Goal: Task Accomplishment & Management: Manage account settings

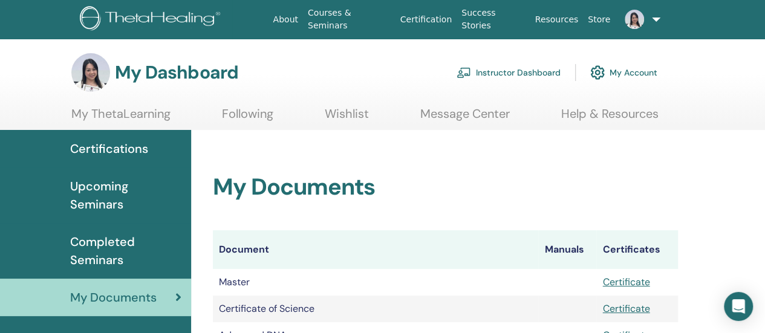
click at [93, 83] on img at bounding box center [90, 72] width 39 height 39
click at [99, 73] on img at bounding box center [90, 72] width 39 height 39
click at [89, 73] on img at bounding box center [90, 72] width 39 height 39
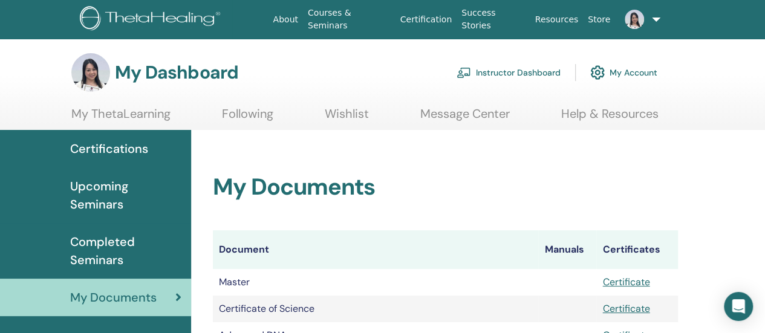
click at [89, 73] on img at bounding box center [90, 72] width 39 height 39
click at [656, 18] on link at bounding box center [639, 19] width 48 height 39
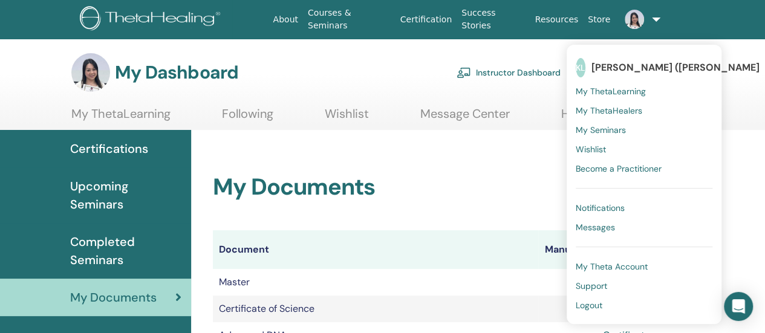
click at [112, 114] on link "My ThetaLearning" at bounding box center [120, 118] width 99 height 24
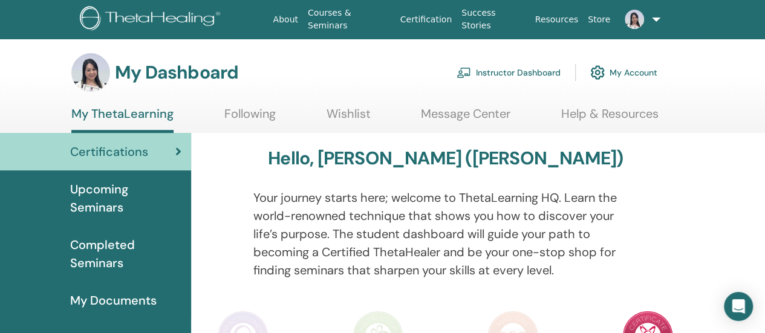
click at [619, 76] on link "My Account" at bounding box center [623, 72] width 67 height 27
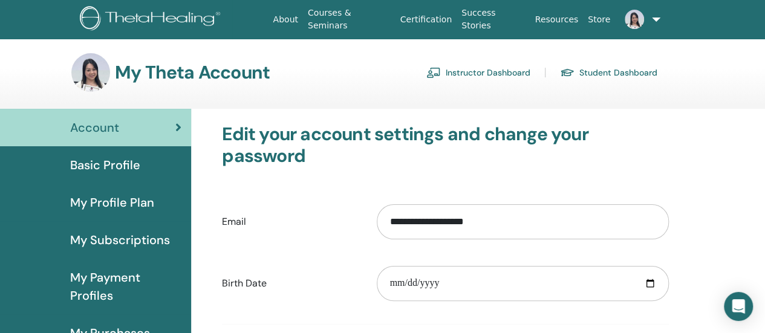
click at [108, 165] on span "Basic Profile" at bounding box center [105, 165] width 70 height 18
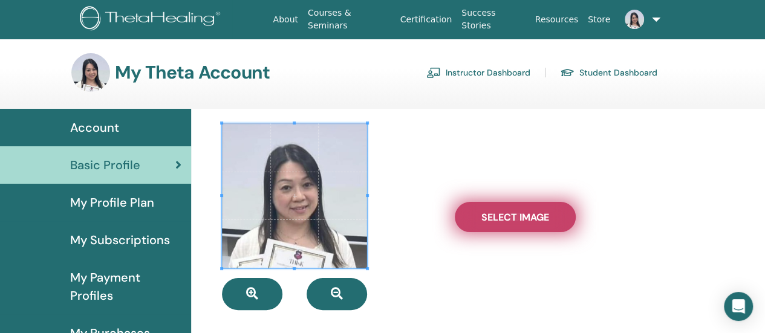
click at [537, 217] on span "Select Image" at bounding box center [516, 217] width 68 height 13
click at [523, 217] on input "Select Image" at bounding box center [516, 217] width 16 height 8
type input "**********"
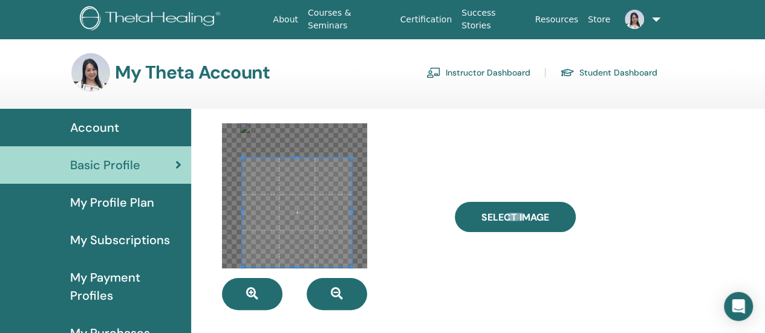
click at [319, 226] on span at bounding box center [297, 212] width 109 height 109
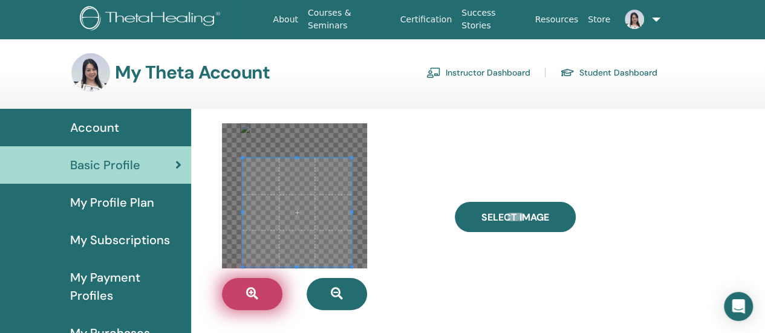
click at [247, 290] on icon "button" at bounding box center [252, 294] width 12 height 12
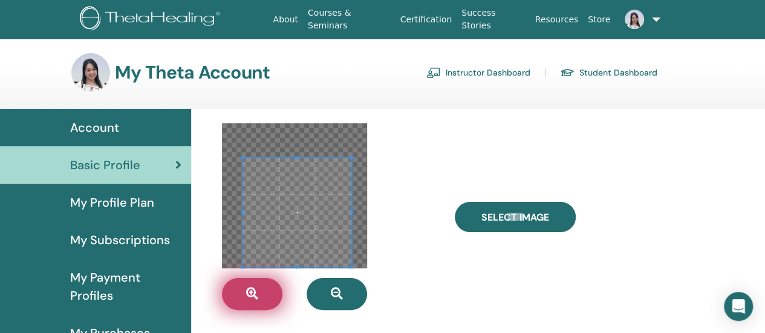
click at [247, 290] on icon "button" at bounding box center [252, 294] width 12 height 12
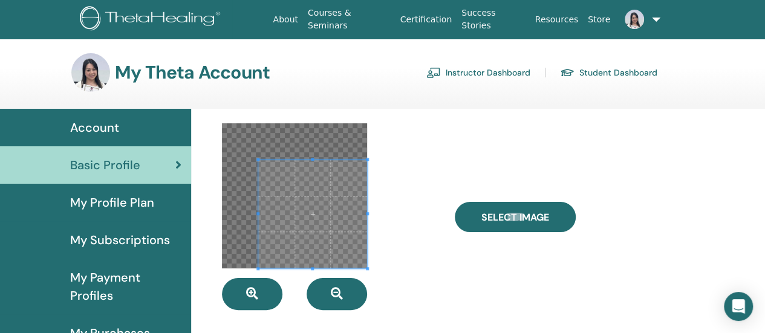
click at [350, 227] on span at bounding box center [312, 214] width 109 height 109
click at [367, 226] on span at bounding box center [367, 214] width 3 height 109
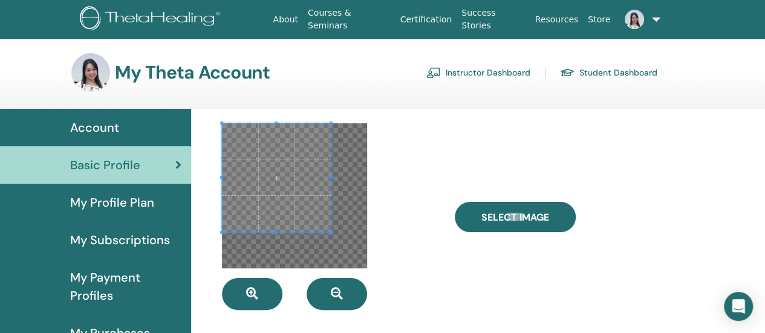
click at [414, 154] on div at bounding box center [329, 216] width 232 height 187
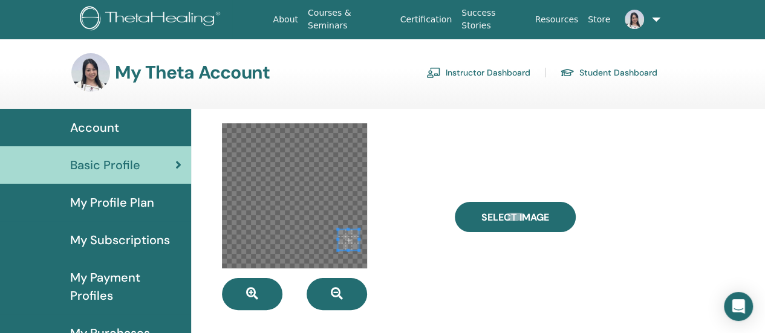
click at [316, 226] on div at bounding box center [294, 195] width 145 height 145
click at [356, 267] on div at bounding box center [294, 195] width 145 height 145
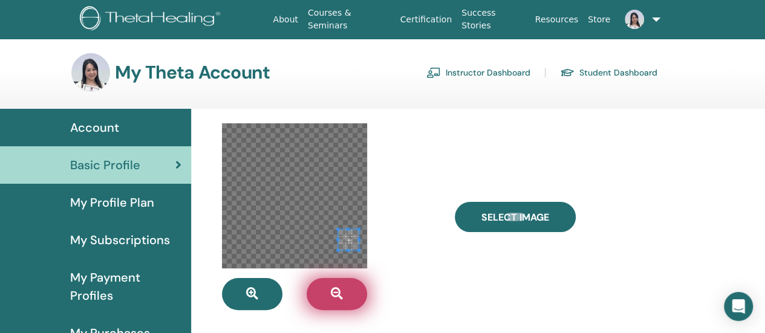
click at [344, 292] on button "button" at bounding box center [337, 294] width 60 height 32
click at [344, 293] on button "button" at bounding box center [337, 294] width 60 height 32
click at [342, 294] on icon "button" at bounding box center [337, 294] width 12 height 12
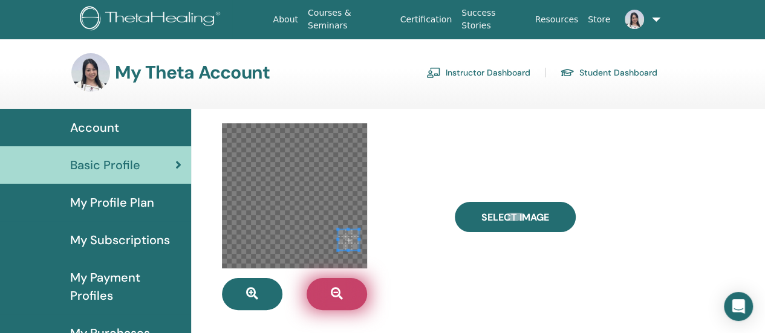
click at [341, 294] on icon "button" at bounding box center [337, 294] width 12 height 12
click at [341, 295] on icon "button" at bounding box center [337, 294] width 12 height 12
click at [341, 294] on icon "button" at bounding box center [337, 294] width 12 height 12
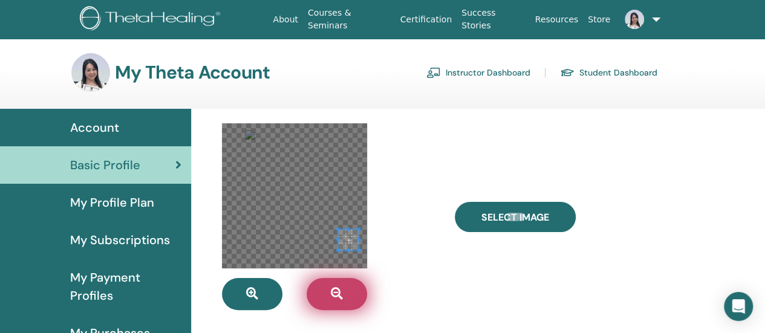
click at [341, 294] on icon "button" at bounding box center [337, 294] width 12 height 12
click at [339, 291] on icon "button" at bounding box center [337, 294] width 12 height 12
click at [338, 289] on icon "button" at bounding box center [337, 294] width 12 height 12
click at [337, 287] on button "button" at bounding box center [337, 294] width 60 height 32
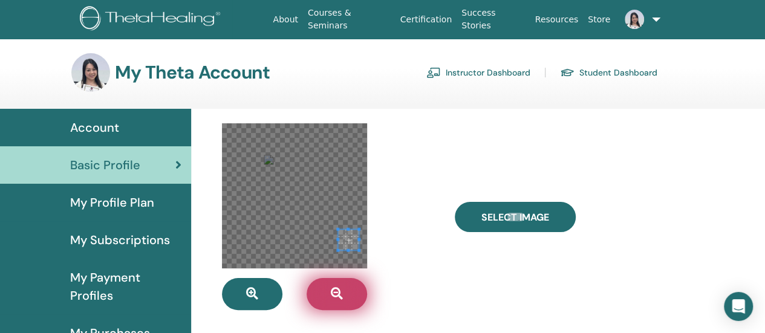
click at [337, 287] on button "button" at bounding box center [337, 294] width 60 height 32
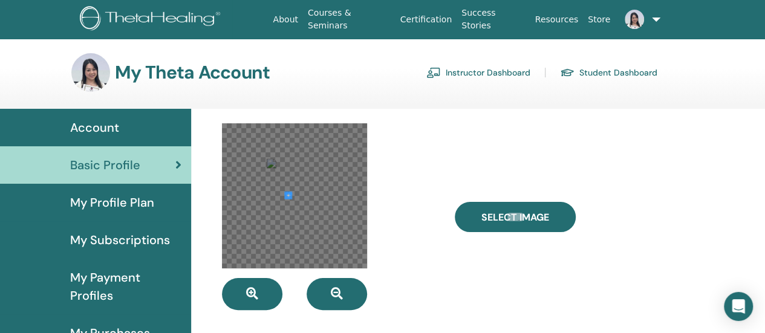
click at [275, 195] on div at bounding box center [294, 195] width 145 height 145
click at [312, 215] on div at bounding box center [294, 195] width 145 height 145
click at [290, 163] on div at bounding box center [294, 195] width 145 height 145
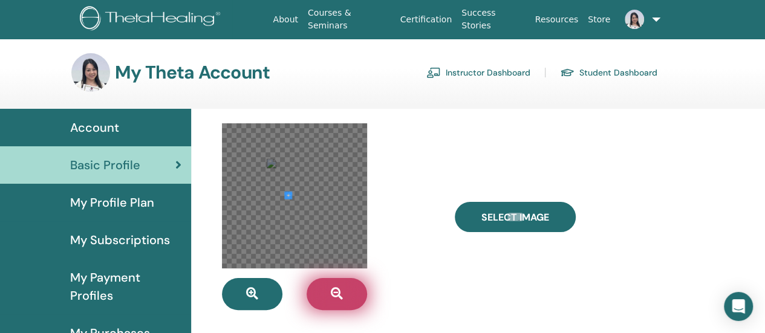
click at [353, 299] on button "button" at bounding box center [337, 294] width 60 height 32
click at [353, 298] on button "button" at bounding box center [337, 294] width 60 height 32
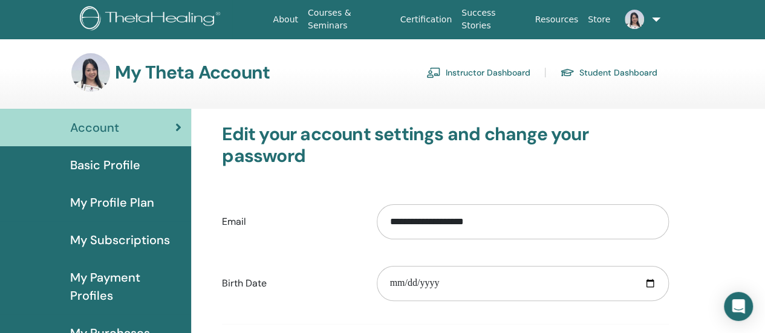
click at [88, 68] on img at bounding box center [90, 72] width 39 height 39
click at [175, 73] on h3 "My Theta Account" at bounding box center [192, 73] width 155 height 22
click at [110, 165] on span "Basic Profile" at bounding box center [105, 165] width 70 height 18
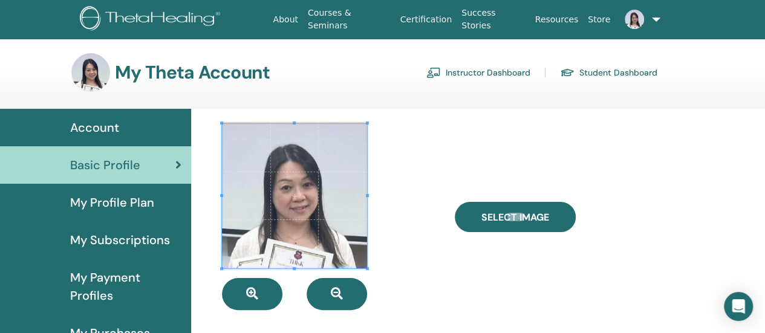
click at [276, 179] on span at bounding box center [294, 195] width 145 height 145
click at [298, 197] on span at bounding box center [294, 195] width 145 height 145
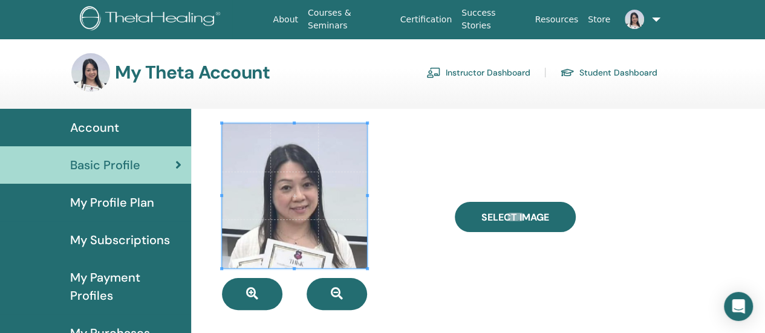
click at [298, 197] on span at bounding box center [294, 195] width 145 height 145
click at [286, 223] on span at bounding box center [294, 195] width 145 height 145
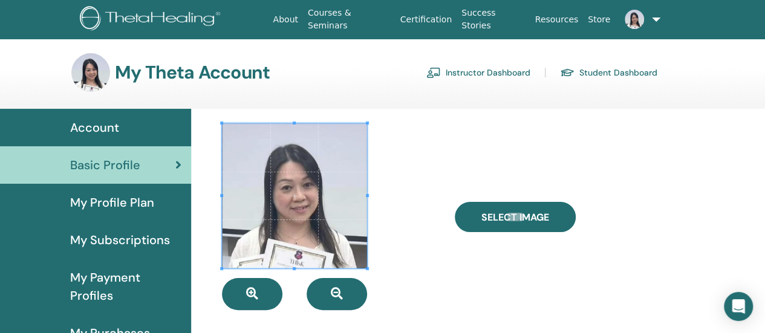
click at [286, 223] on span at bounding box center [294, 195] width 145 height 145
click at [286, 224] on span at bounding box center [294, 195] width 145 height 145
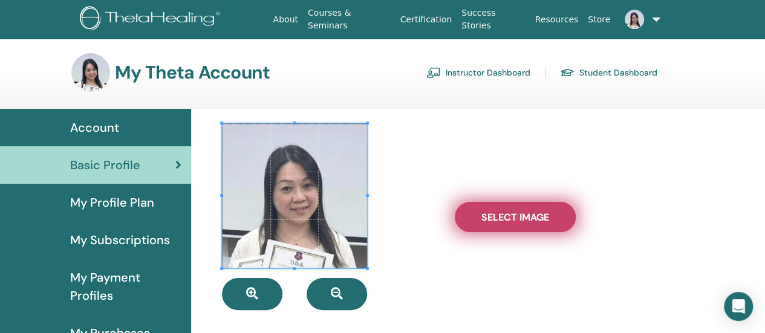
click at [506, 210] on label "Select Image" at bounding box center [515, 217] width 121 height 30
click at [508, 213] on input "Select Image" at bounding box center [516, 217] width 16 height 8
click at [526, 214] on span "Select Image" at bounding box center [516, 217] width 68 height 13
click at [523, 214] on input "Select Image" at bounding box center [516, 217] width 16 height 8
type input "**********"
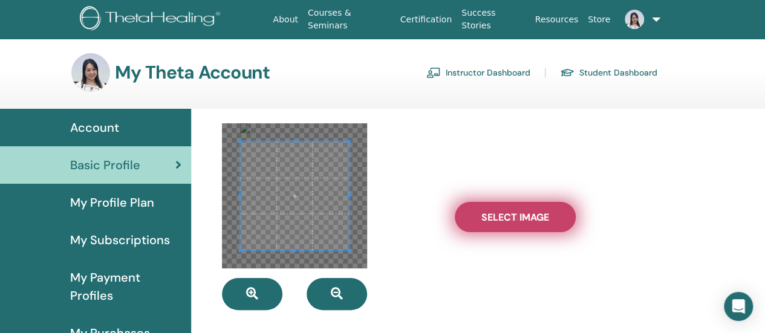
click at [531, 215] on span "Select Image" at bounding box center [516, 217] width 68 height 13
click at [523, 215] on input "Select Image" at bounding box center [516, 217] width 16 height 8
type input "**********"
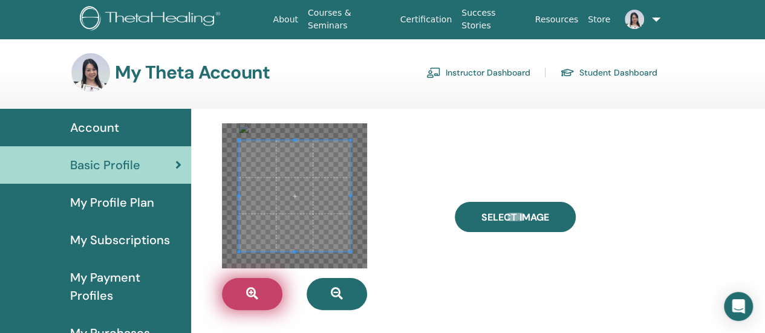
click at [252, 297] on icon "button" at bounding box center [252, 294] width 12 height 12
click at [249, 297] on icon "button" at bounding box center [252, 294] width 12 height 12
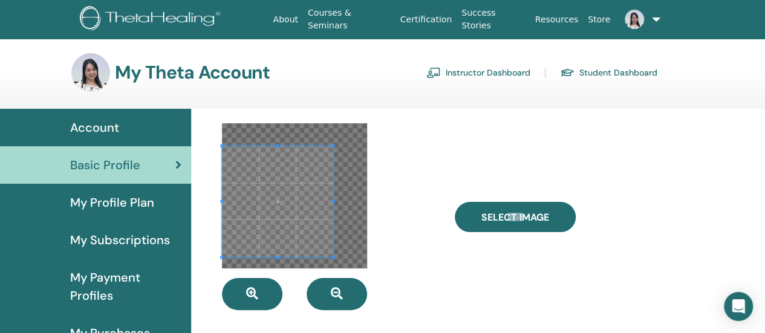
click at [293, 211] on span at bounding box center [277, 201] width 111 height 111
click at [285, 253] on span at bounding box center [277, 199] width 111 height 111
click at [333, 146] on span at bounding box center [333, 199] width 3 height 111
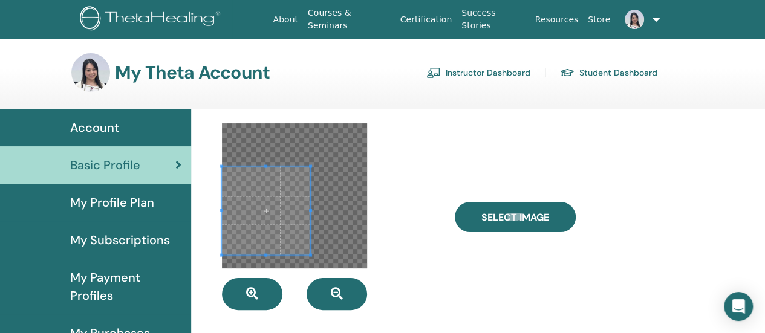
click at [267, 167] on div at bounding box center [266, 211] width 88 height 88
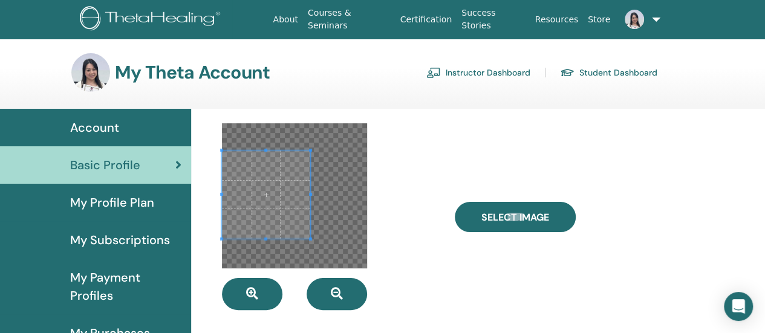
click at [244, 219] on span at bounding box center [266, 195] width 88 height 88
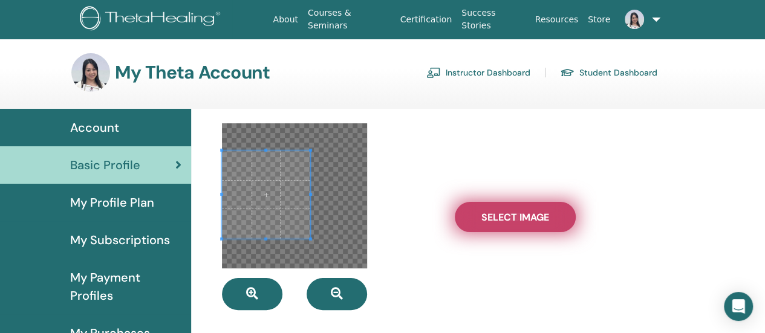
click at [505, 220] on span "Select Image" at bounding box center [516, 217] width 68 height 13
click at [508, 220] on input "Select Image" at bounding box center [516, 217] width 16 height 8
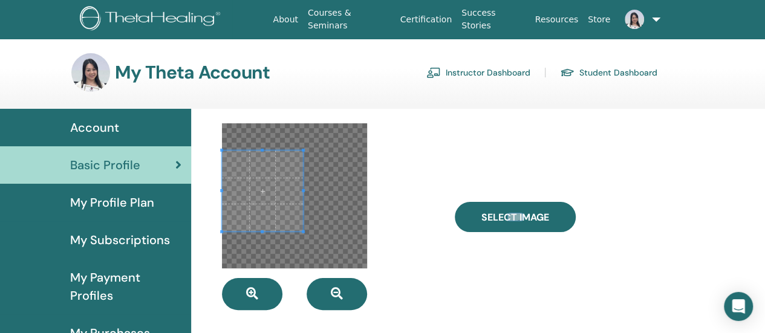
click at [301, 235] on div at bounding box center [294, 195] width 145 height 145
click at [260, 210] on span at bounding box center [262, 196] width 81 height 81
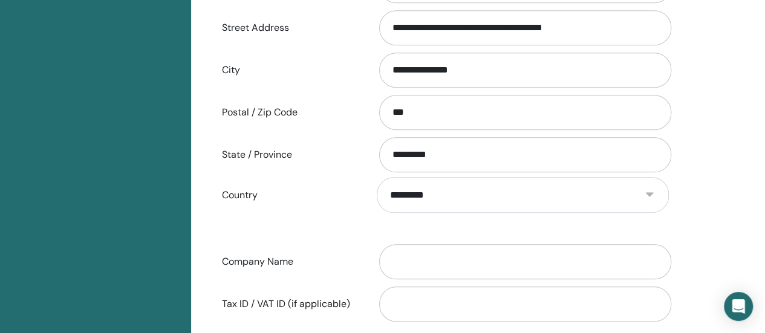
scroll to position [571, 0]
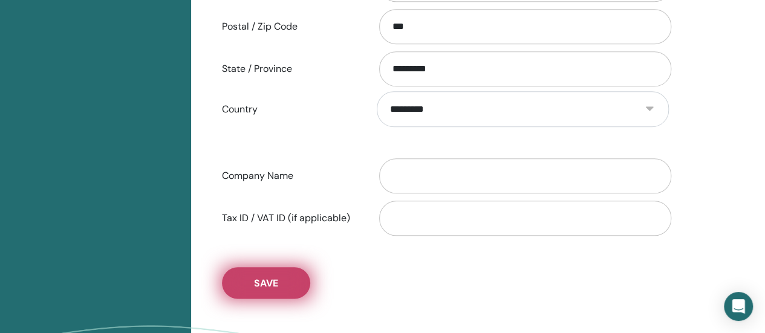
click at [269, 278] on span "Save" at bounding box center [266, 283] width 24 height 13
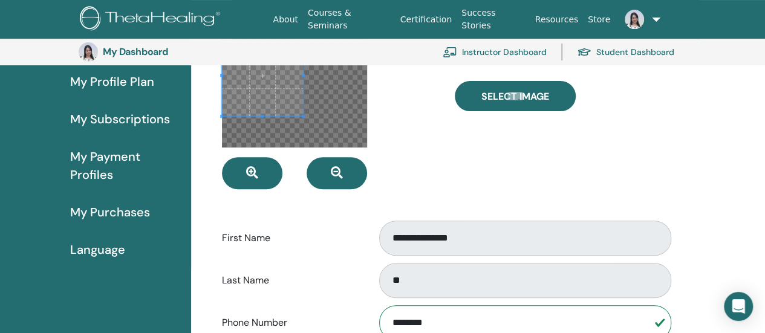
scroll to position [0, 0]
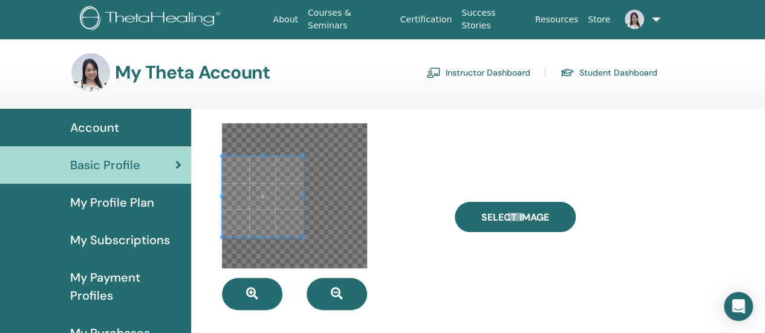
click at [267, 190] on span at bounding box center [262, 196] width 81 height 81
click at [300, 156] on div at bounding box center [262, 196] width 81 height 81
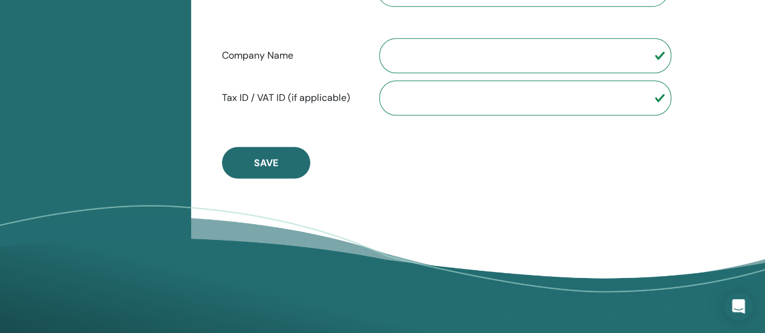
scroll to position [692, 0]
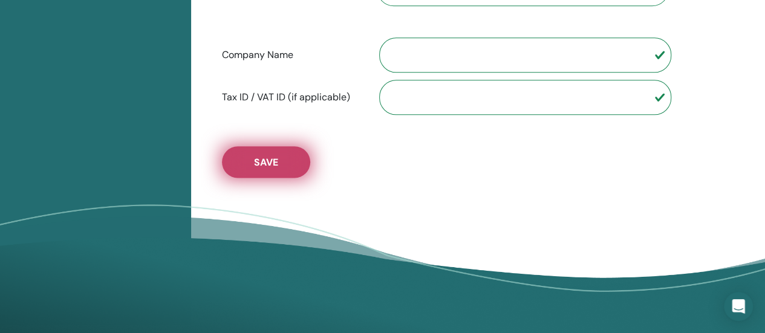
click at [283, 172] on button "Save" at bounding box center [266, 161] width 88 height 31
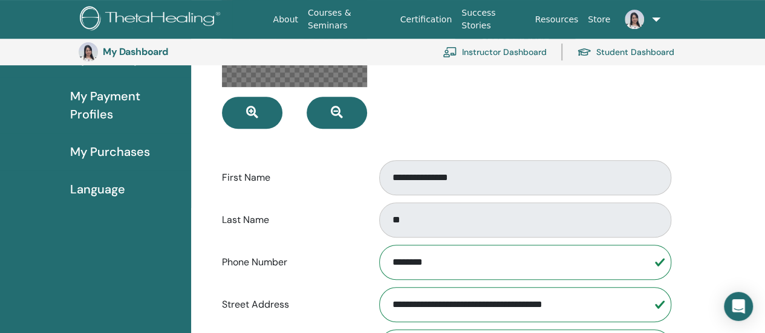
scroll to position [0, 0]
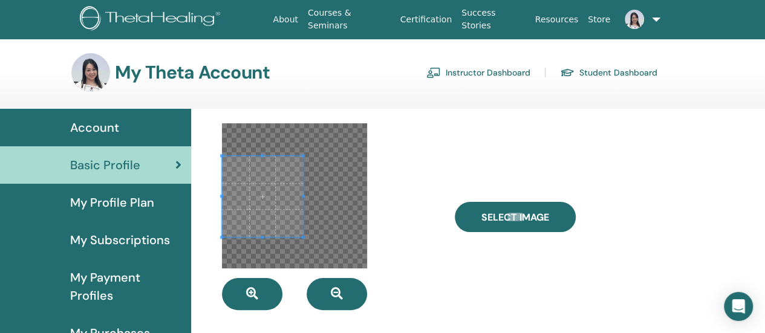
click at [68, 157] on div "Basic Profile" at bounding box center [96, 165] width 172 height 18
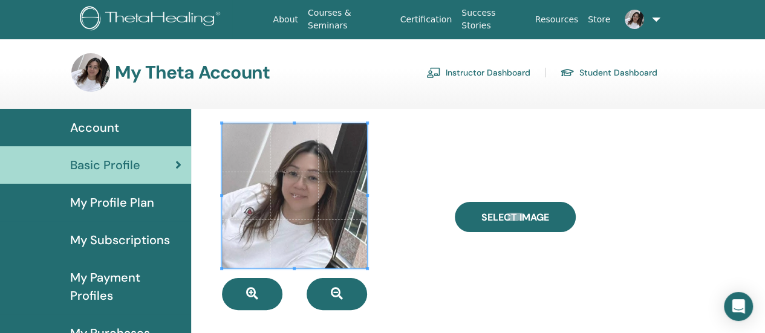
click at [505, 143] on div "Select Image" at bounding box center [562, 216] width 232 height 187
click at [619, 163] on div "Select Image" at bounding box center [562, 216] width 232 height 187
click at [656, 19] on link at bounding box center [639, 19] width 48 height 39
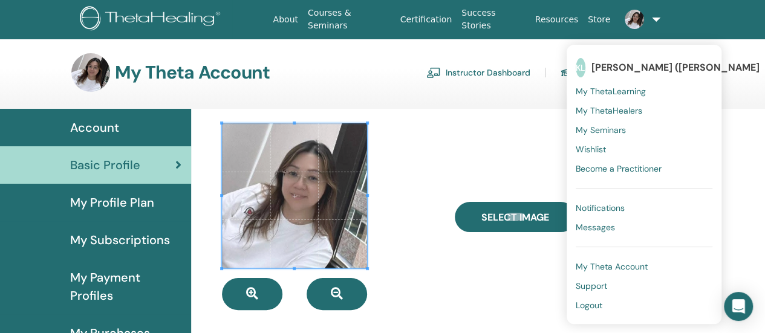
click at [83, 74] on img at bounding box center [90, 72] width 39 height 39
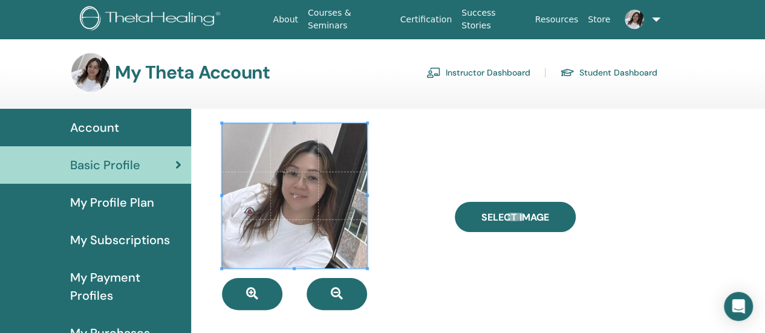
click at [653, 16] on link at bounding box center [639, 19] width 48 height 39
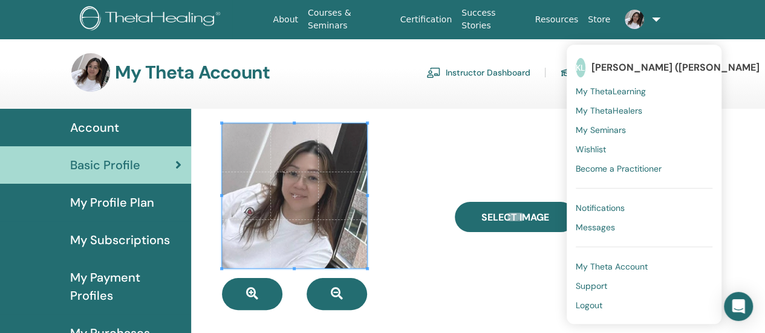
click at [652, 16] on link at bounding box center [639, 19] width 48 height 39
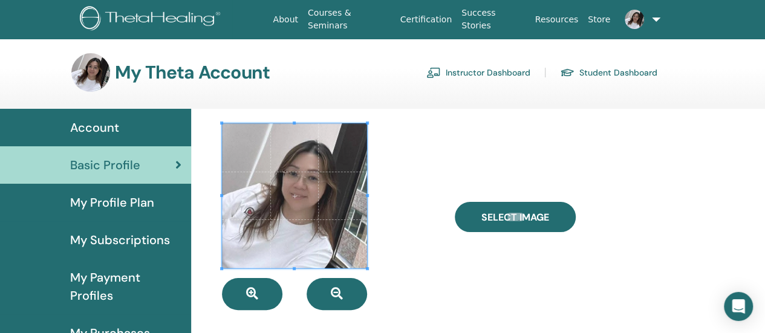
click at [315, 233] on span at bounding box center [294, 195] width 145 height 145
click at [74, 79] on img at bounding box center [90, 72] width 39 height 39
